Goal: Find specific page/section: Find specific page/section

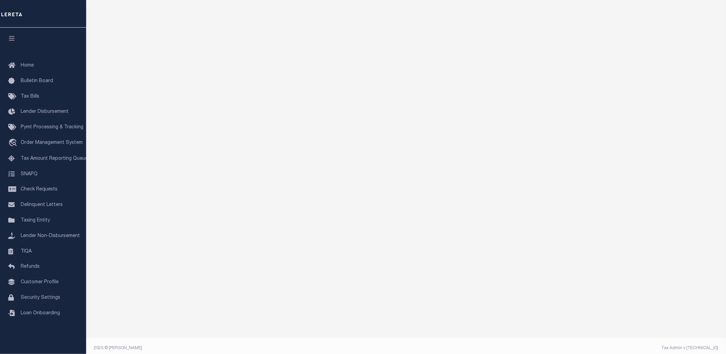
scroll to position [78, 0]
click at [13, 62] on icon at bounding box center [13, 65] width 11 height 9
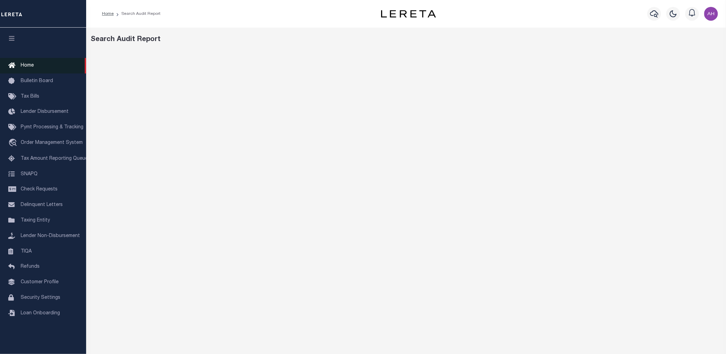
click at [23, 66] on span "Home" at bounding box center [27, 65] width 13 height 5
click at [42, 67] on link "Home" at bounding box center [43, 66] width 86 height 16
click at [36, 67] on link "Home" at bounding box center [43, 66] width 86 height 16
